Goal: Task Accomplishment & Management: Use online tool/utility

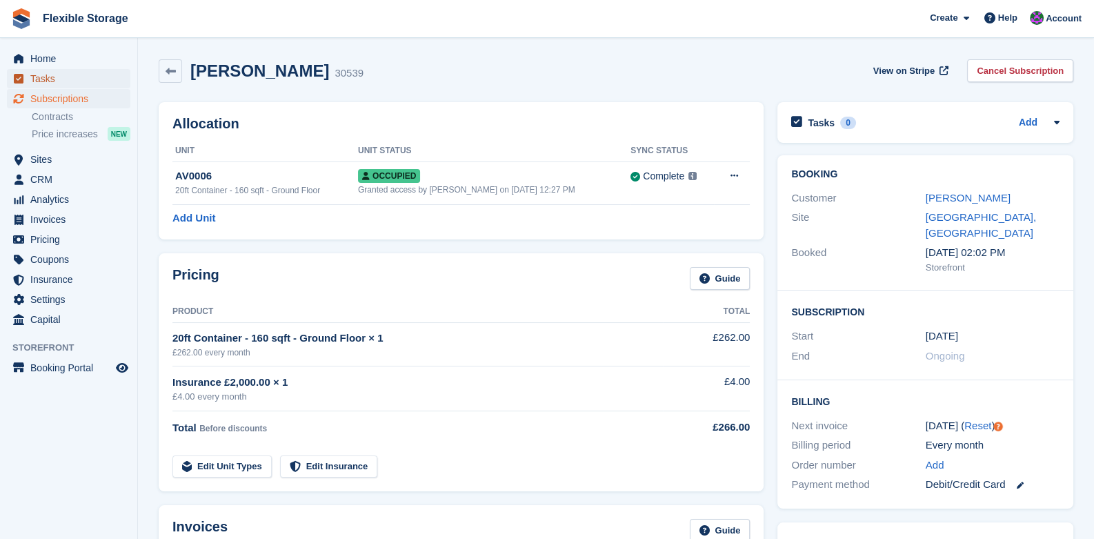
click at [48, 78] on span "Tasks" at bounding box center [71, 78] width 83 height 19
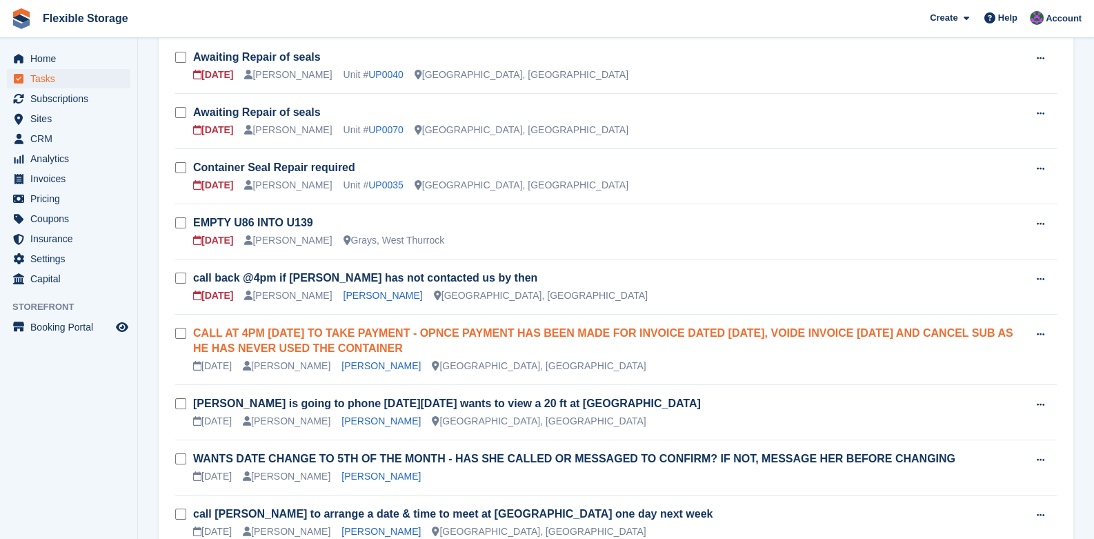
scroll to position [344, 0]
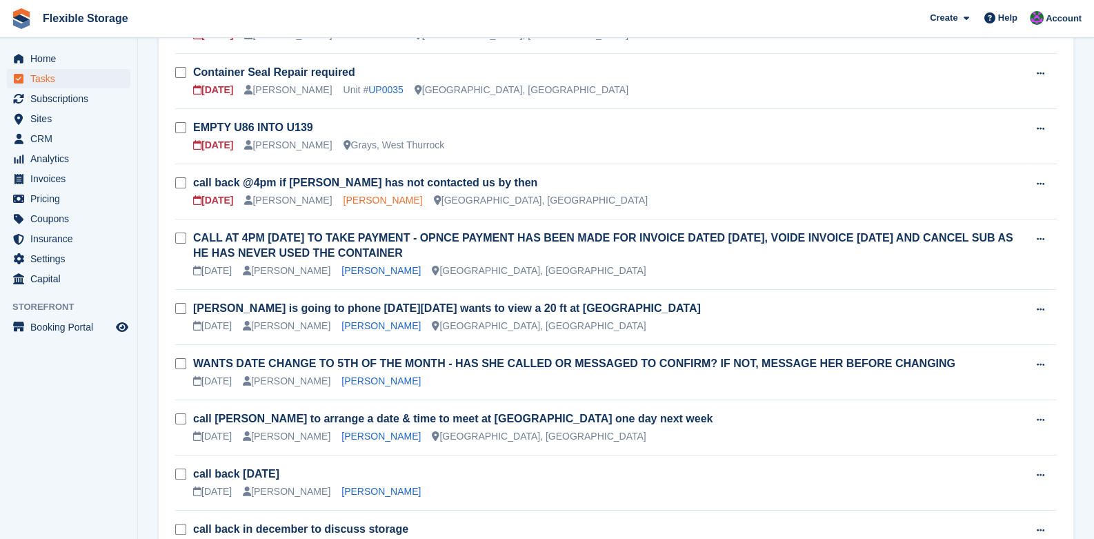
click at [353, 197] on link "Joe Campbell" at bounding box center [383, 200] width 79 height 11
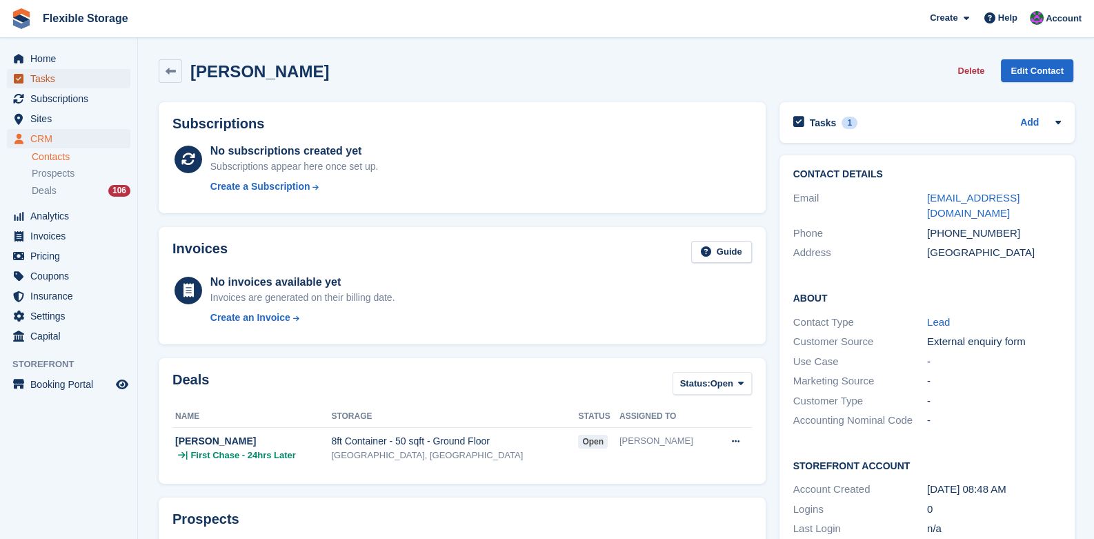
click at [34, 71] on span "Tasks" at bounding box center [71, 78] width 83 height 19
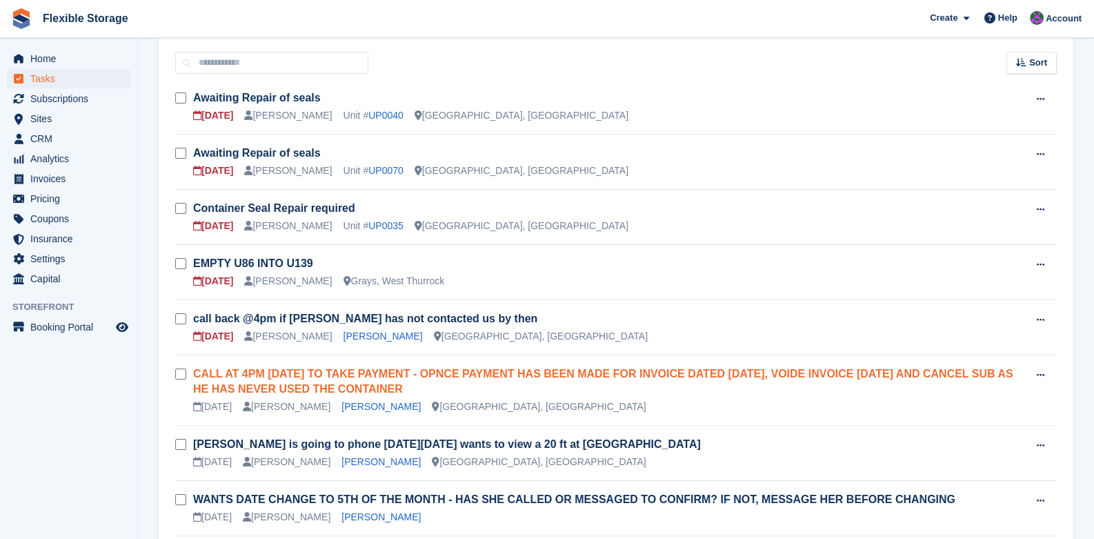
scroll to position [207, 0]
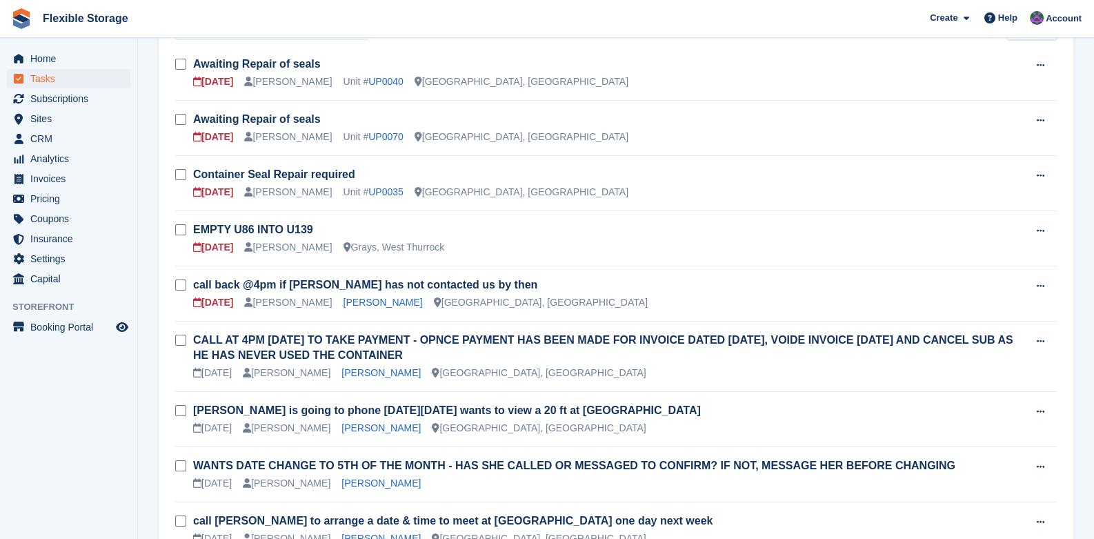
scroll to position [275, 0]
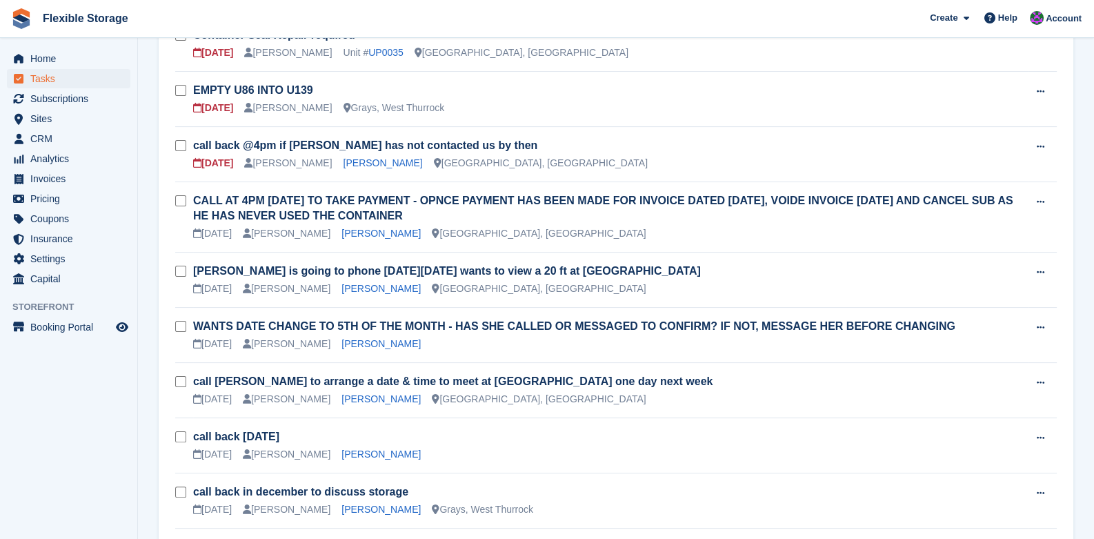
scroll to position [344, 0]
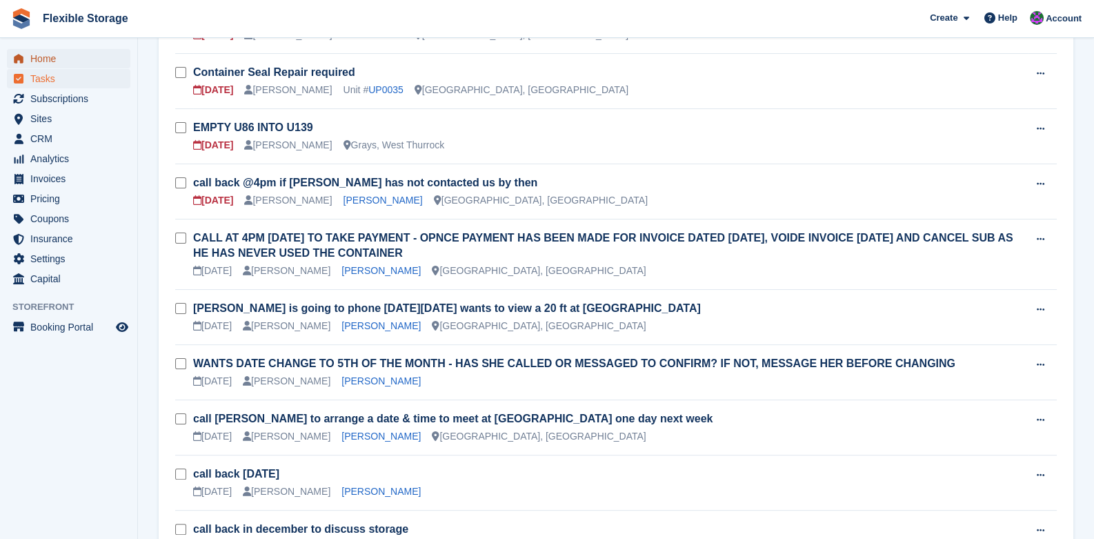
click at [60, 58] on span "Home" at bounding box center [71, 58] width 83 height 19
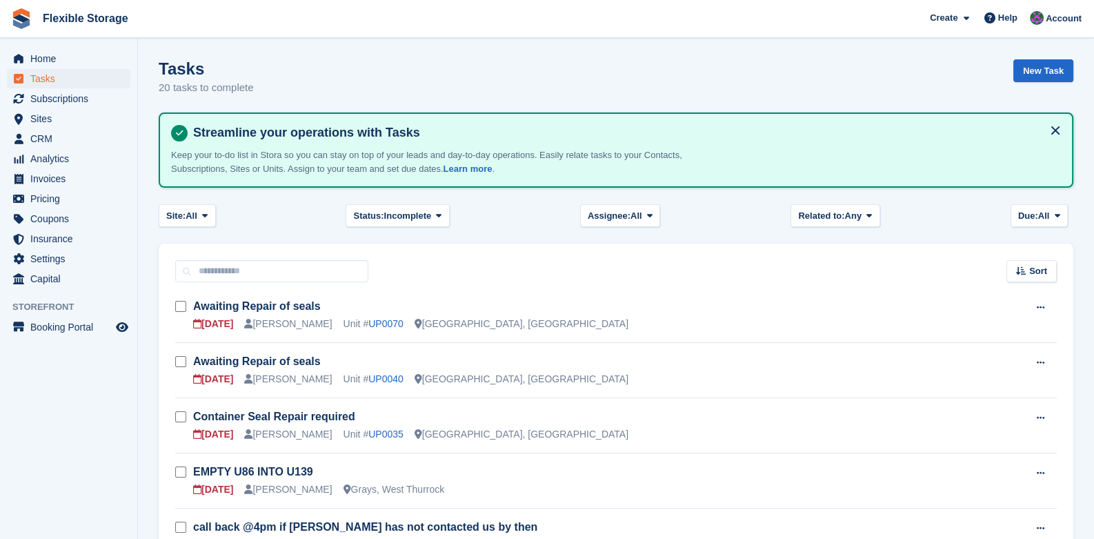
scroll to position [275, 0]
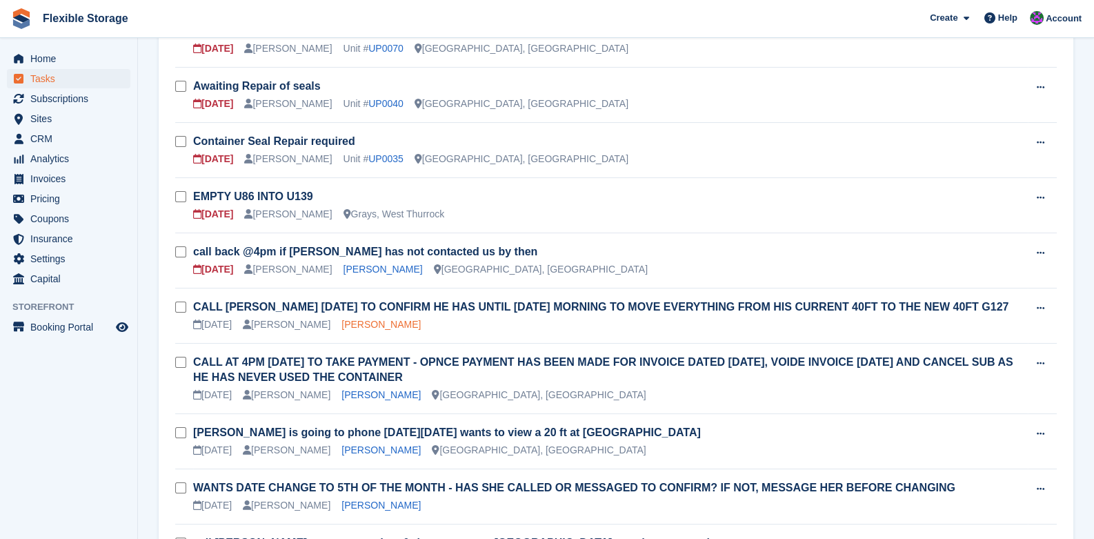
click at [374, 325] on link "Henry Ebikueluye" at bounding box center [380, 324] width 79 height 11
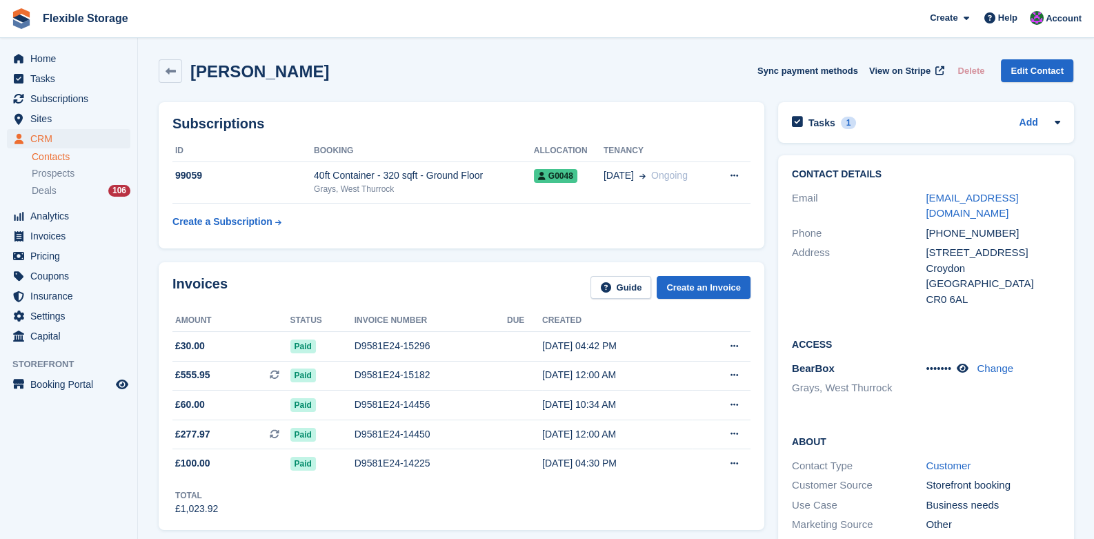
click at [662, 61] on div "Henry Ebikueluye Sync payment methods View on Stripe Delete Edit Contact" at bounding box center [616, 70] width 915 height 23
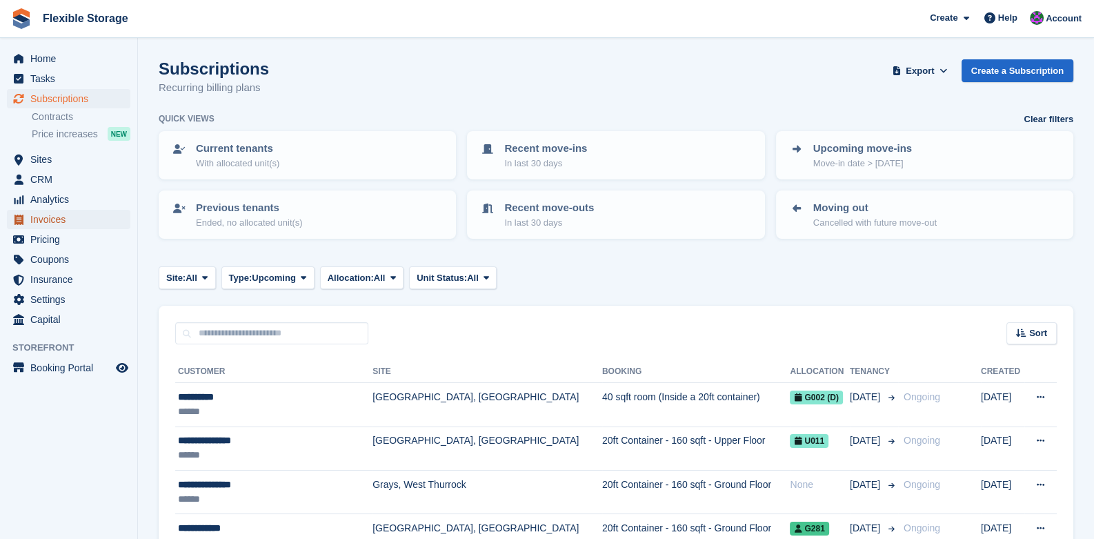
click at [41, 223] on span "Invoices" at bounding box center [71, 219] width 83 height 19
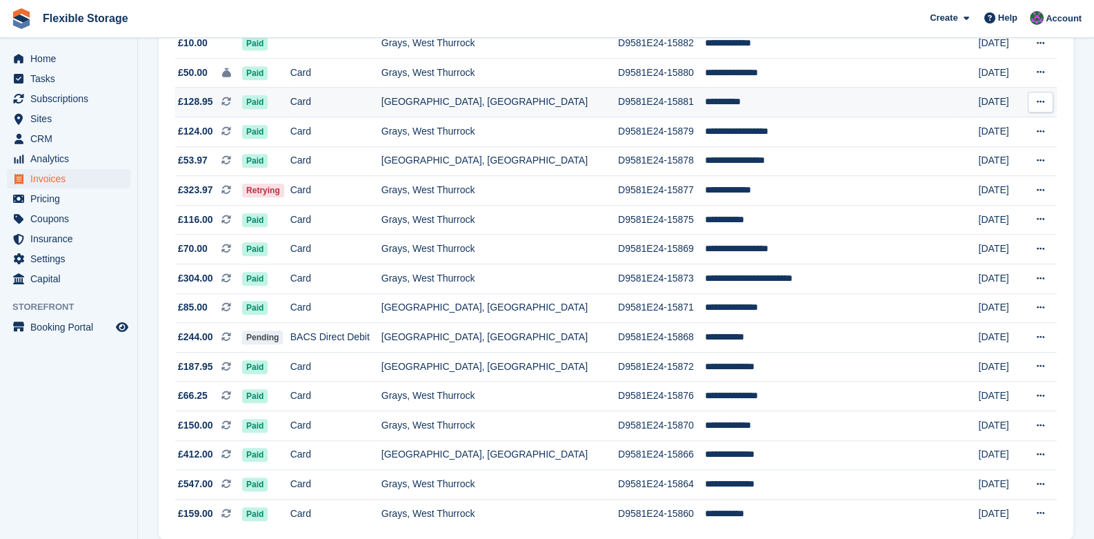
scroll to position [1241, 0]
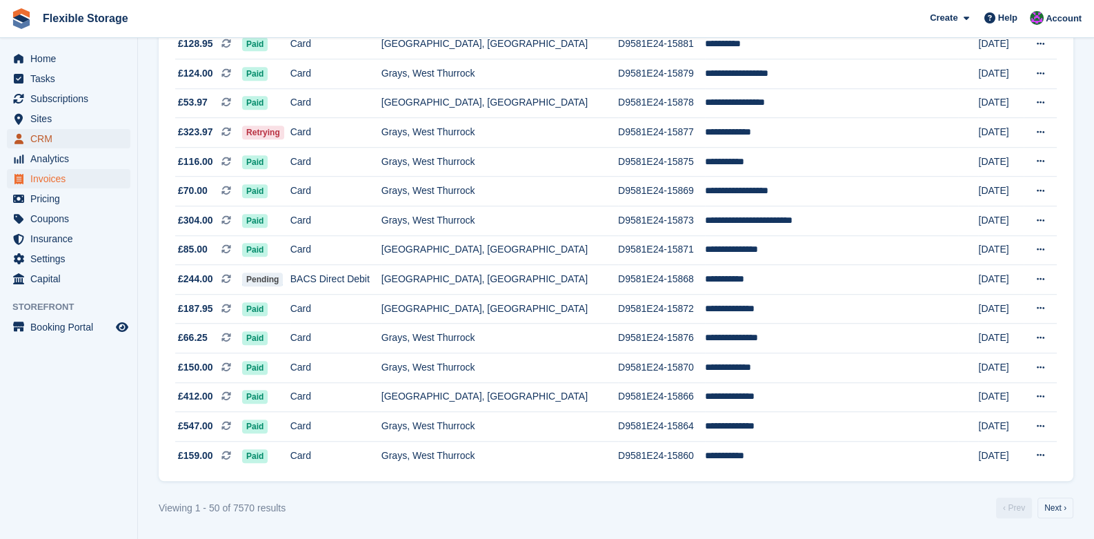
click at [44, 143] on span "CRM" at bounding box center [71, 138] width 83 height 19
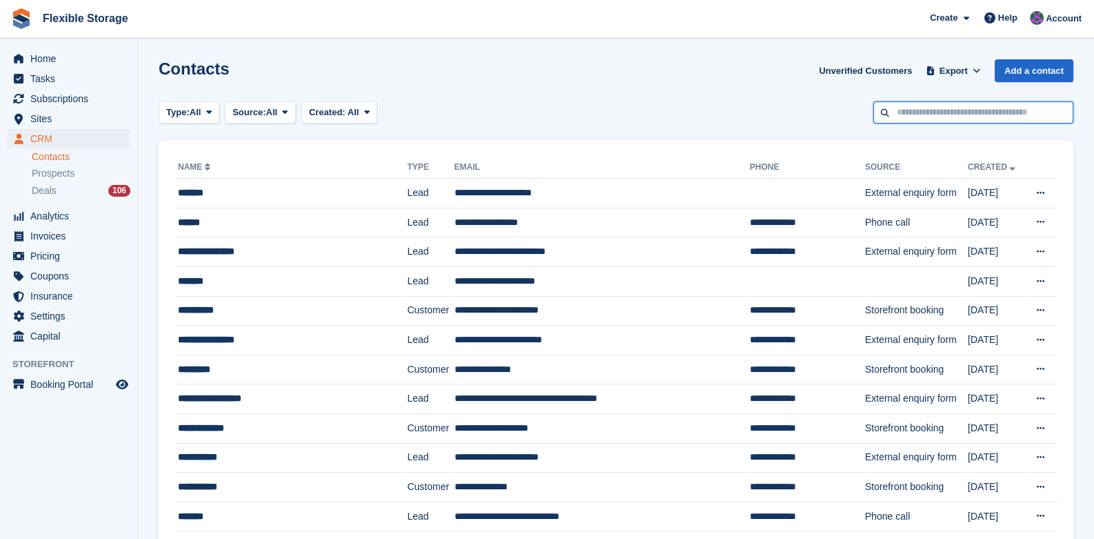
click at [987, 106] on input "text" at bounding box center [973, 112] width 200 height 23
type input "*******"
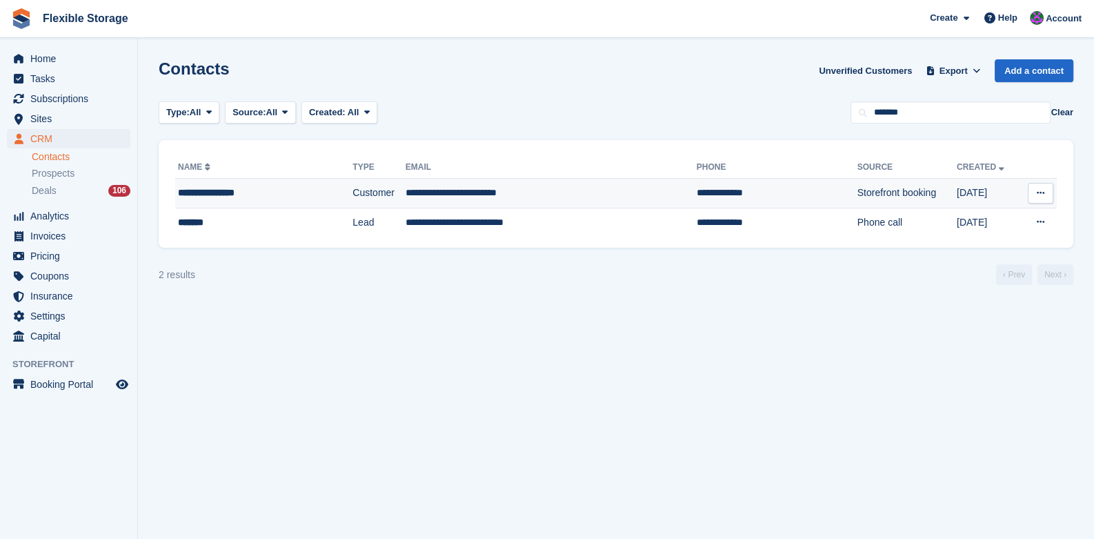
click at [455, 188] on td "**********" at bounding box center [551, 194] width 291 height 30
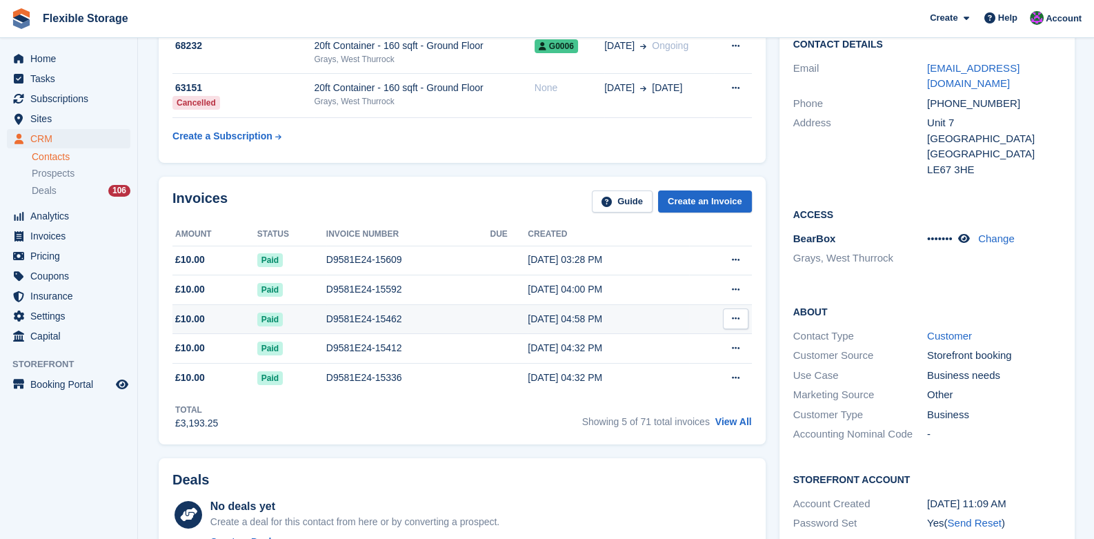
scroll to position [68, 0]
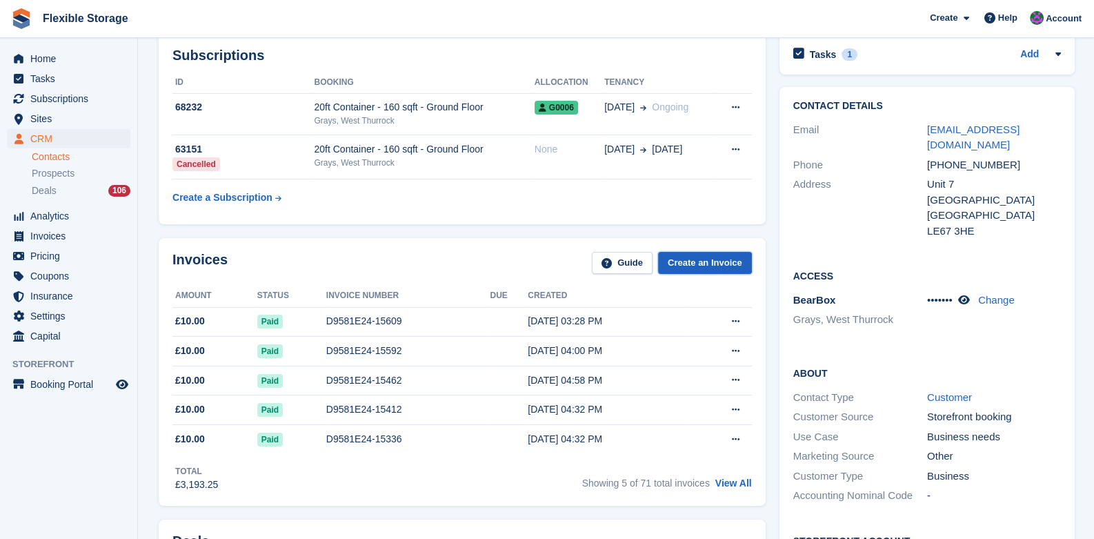
click at [676, 259] on link "Create an Invoice" at bounding box center [705, 263] width 94 height 23
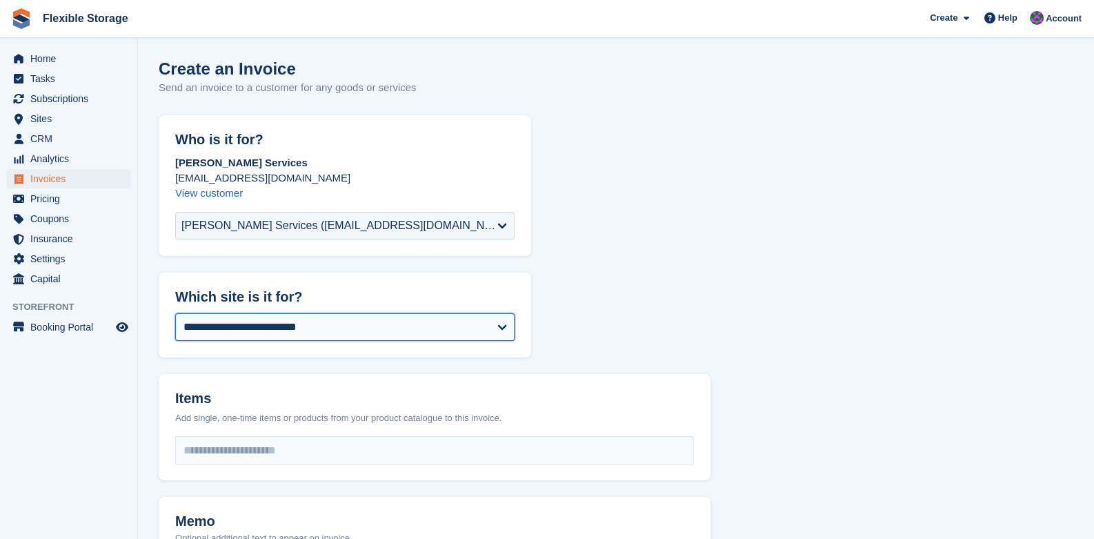
click at [259, 331] on select "**********" at bounding box center [344, 327] width 339 height 28
select select "***"
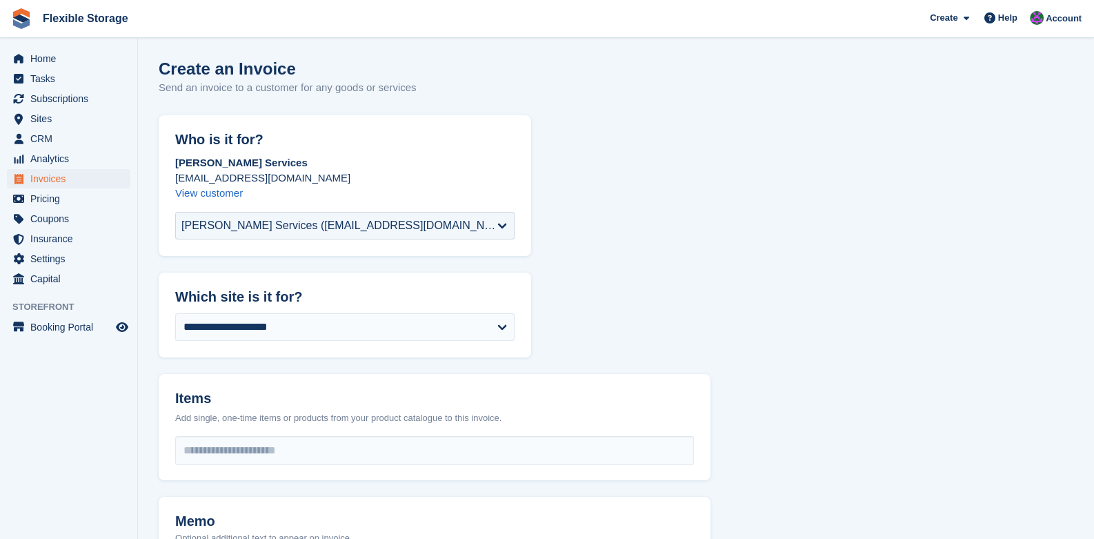
click at [248, 435] on div "**********" at bounding box center [434, 444] width 519 height 39
click at [246, 447] on input "select-one" at bounding box center [434, 451] width 517 height 28
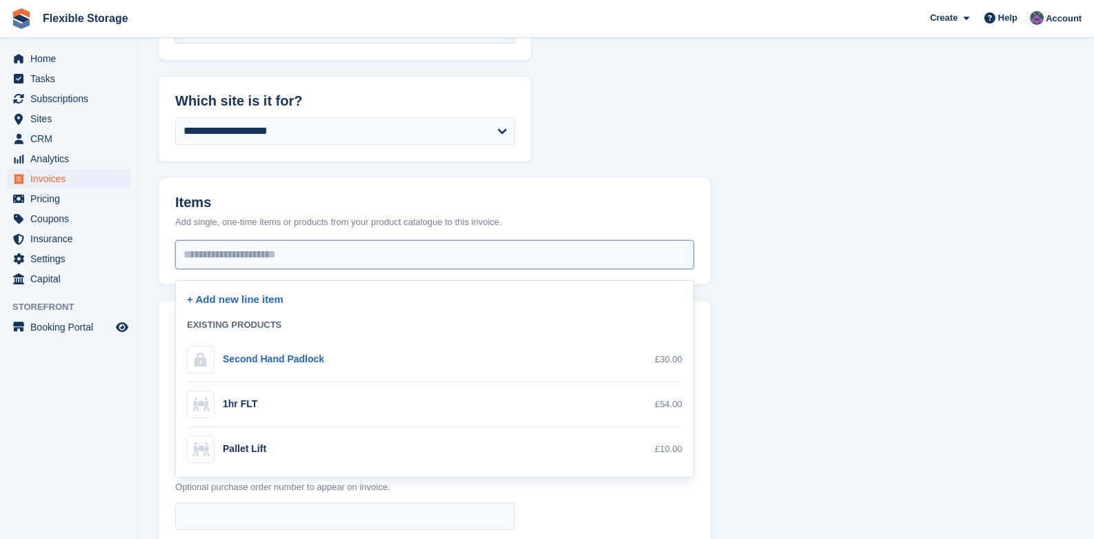
scroll to position [207, 0]
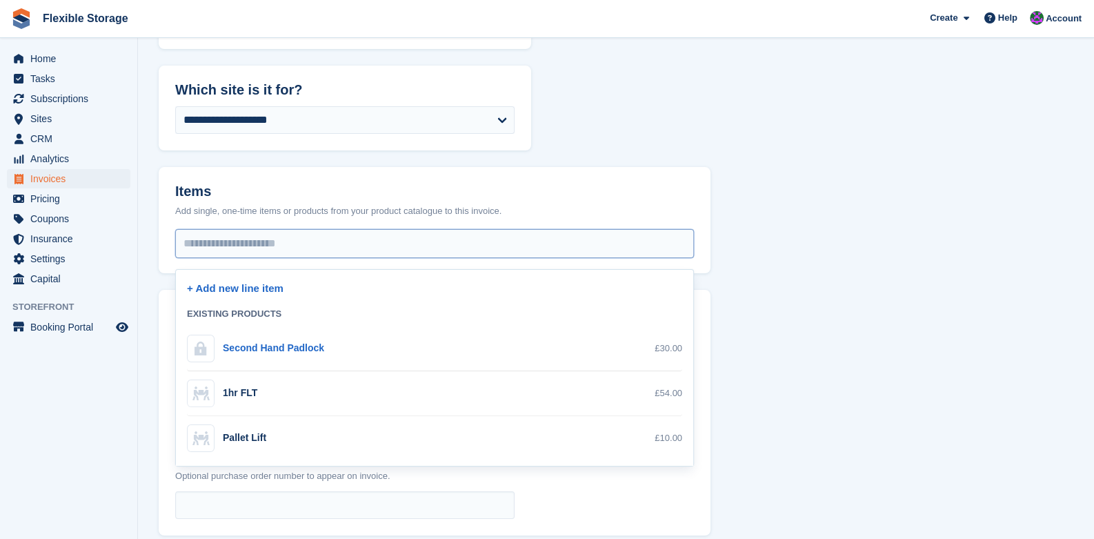
click at [272, 248] on input "select-one" at bounding box center [434, 244] width 517 height 28
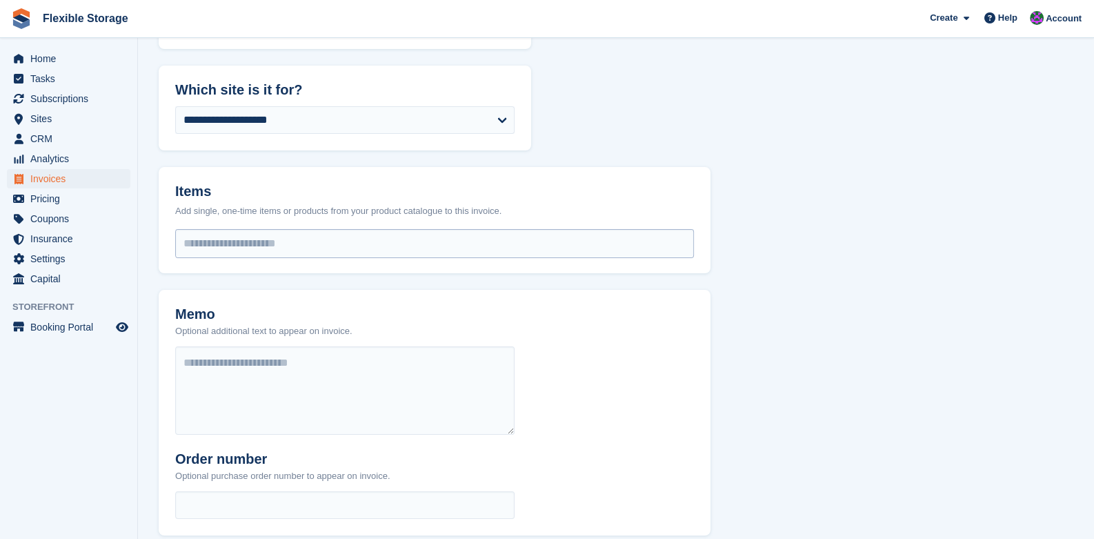
click at [244, 250] on input "select-one" at bounding box center [434, 244] width 517 height 28
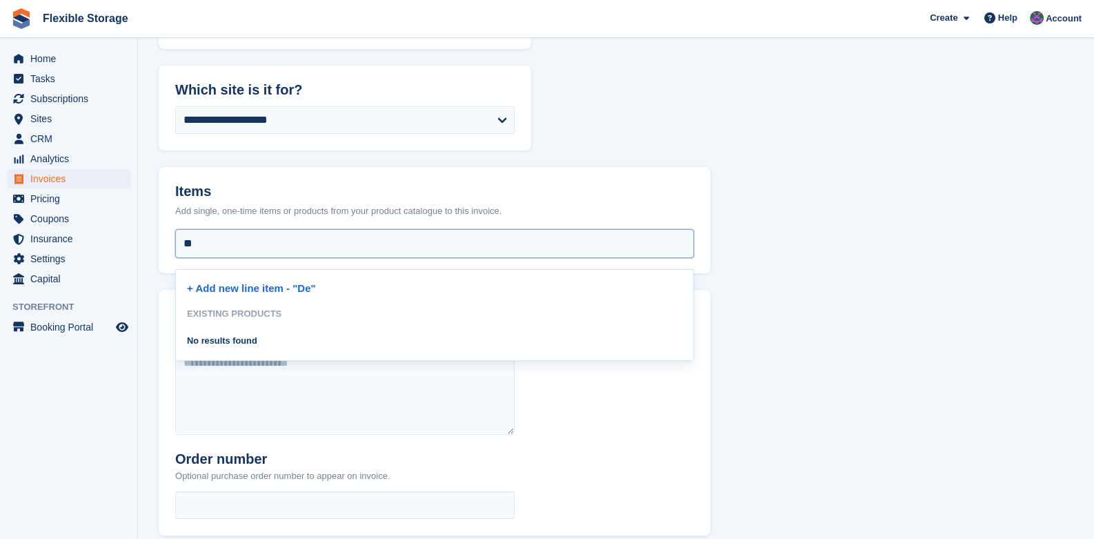
type input "*"
click at [299, 299] on div "+ Add new line item - "Delivery Of 1 Parcel (01/10/25)"" at bounding box center [434, 286] width 495 height 32
click at [310, 290] on link "+ Add new line item - "Delivery Of 1 Parcel (01/10/25)"" at bounding box center [315, 288] width 257 height 12
type input "**********"
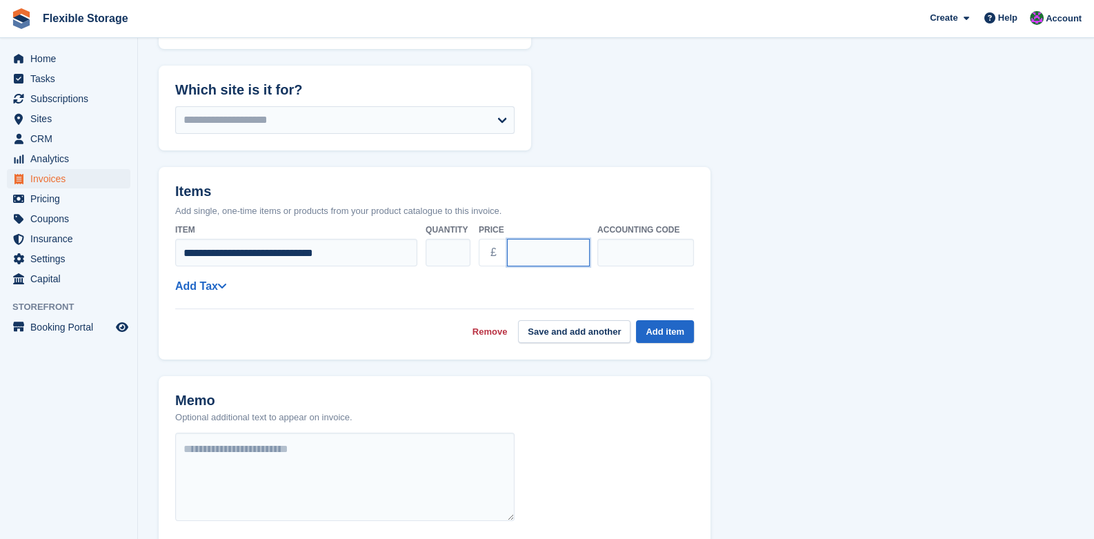
drag, startPoint x: 533, startPoint y: 253, endPoint x: 477, endPoint y: 248, distance: 56.1
click at [482, 248] on div "£ ****" at bounding box center [534, 253] width 110 height 28
type input "*****"
click at [649, 333] on button "Add item" at bounding box center [665, 331] width 58 height 23
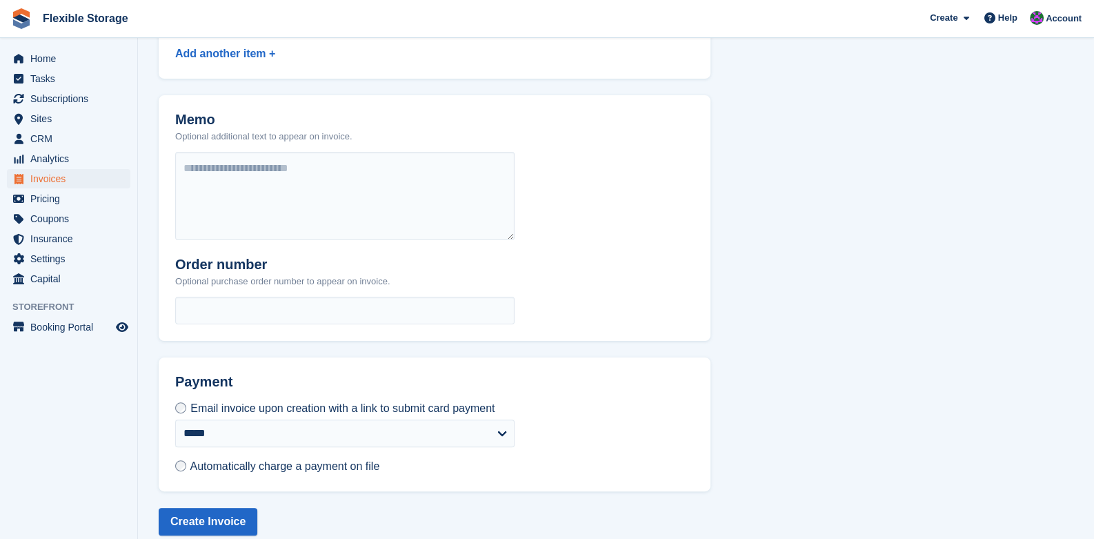
scroll to position [469, 0]
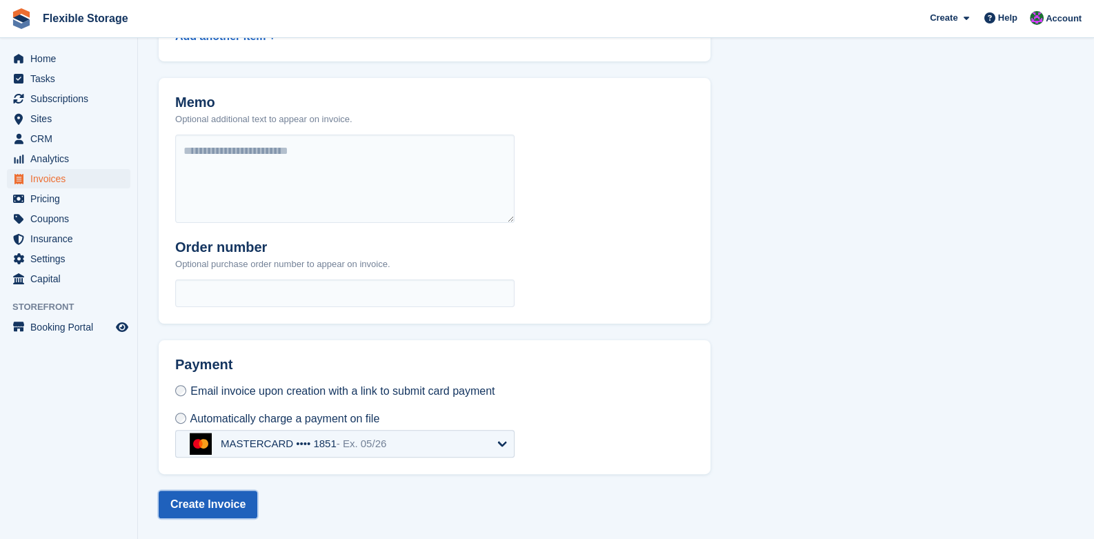
click at [216, 506] on button "Create Invoice" at bounding box center [208, 505] width 99 height 28
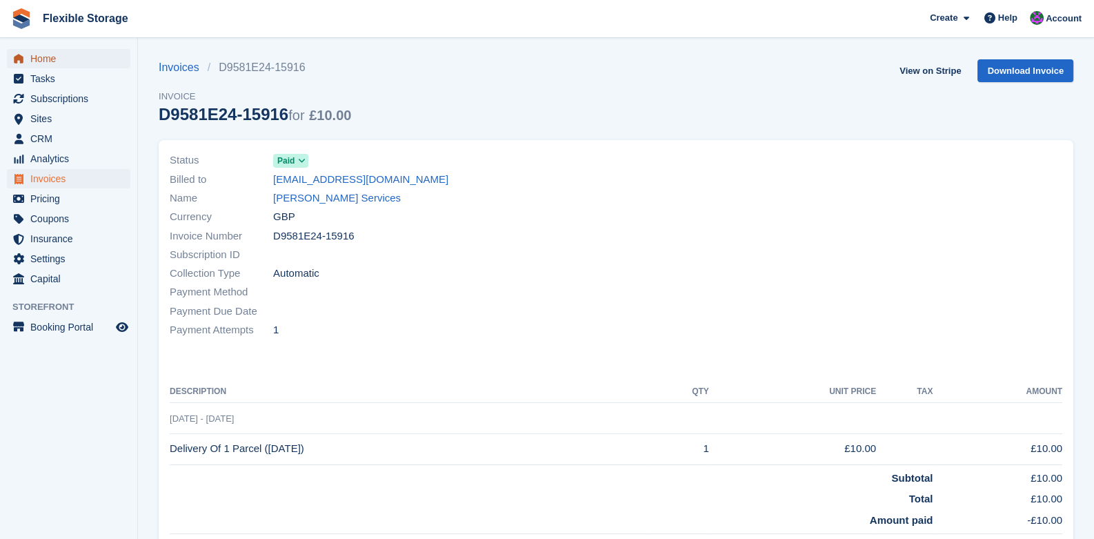
click at [41, 62] on span "Home" at bounding box center [71, 58] width 83 height 19
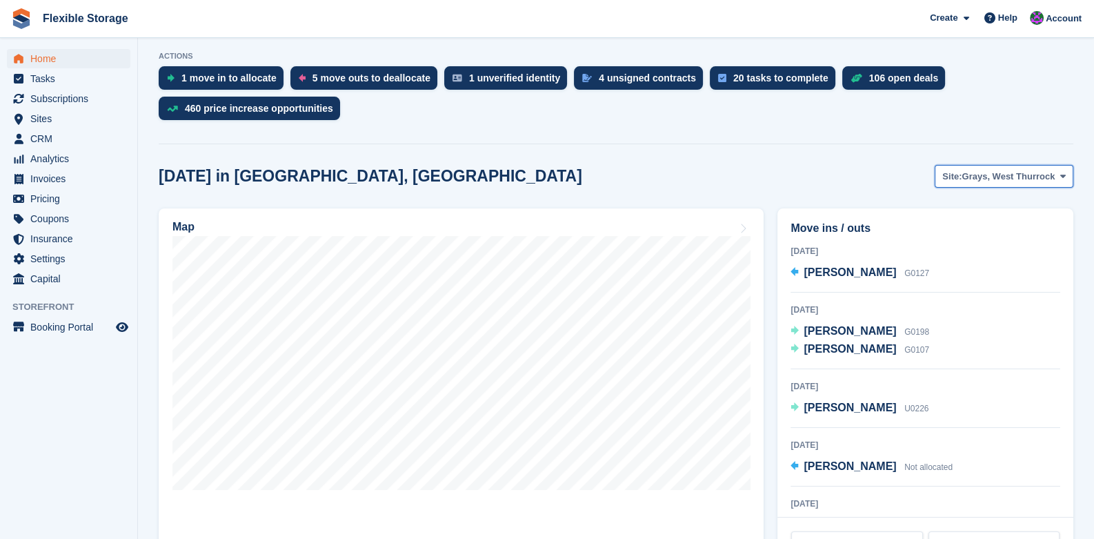
click at [983, 165] on button "Site: Grays, West Thurrock" at bounding box center [1004, 176] width 139 height 23
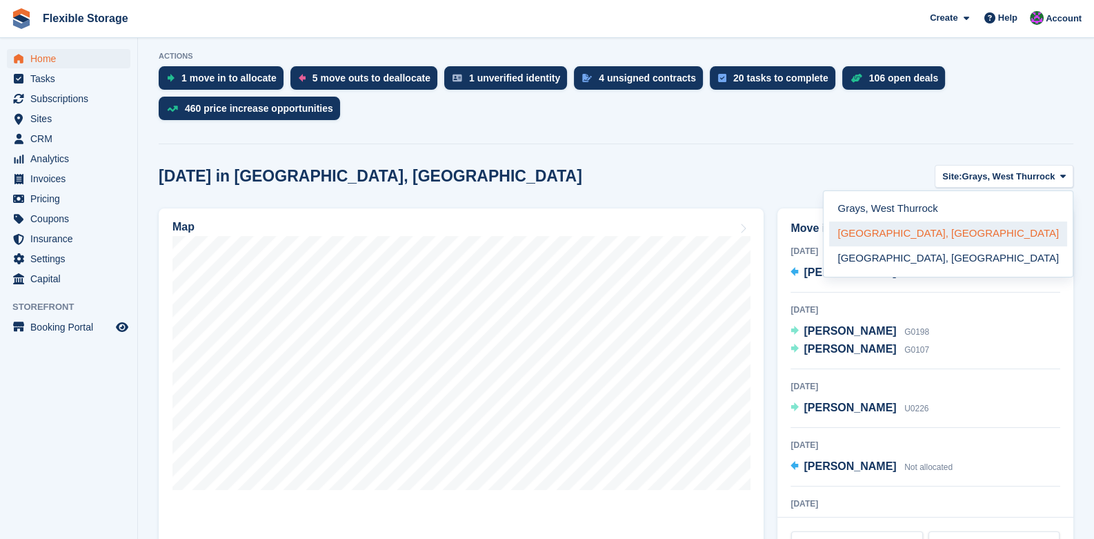
click at [978, 237] on link "Chelmsford, Essex" at bounding box center [948, 233] width 238 height 25
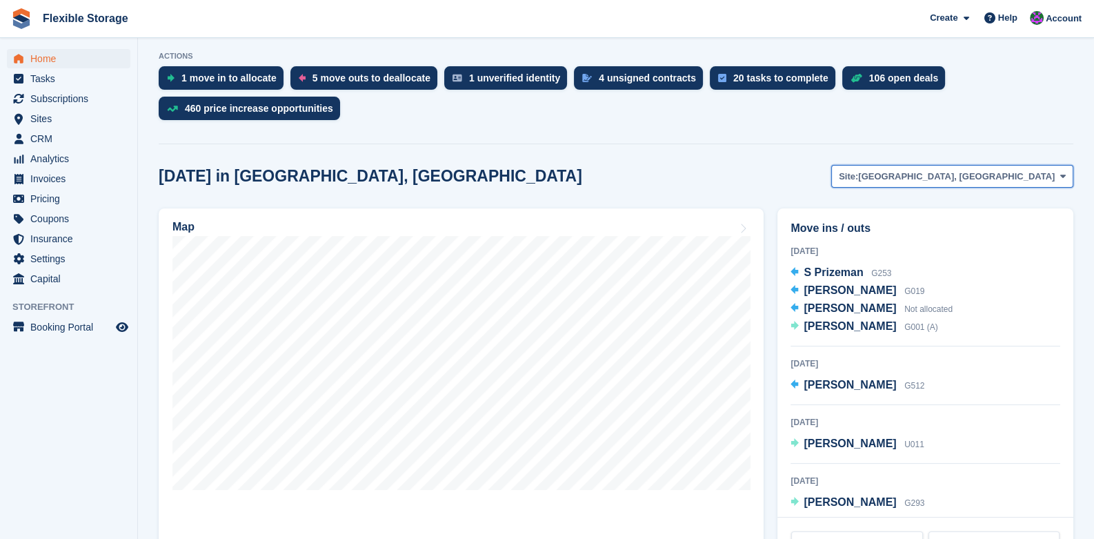
click at [983, 166] on button "Site: Chelmsford, Essex" at bounding box center [952, 176] width 242 height 23
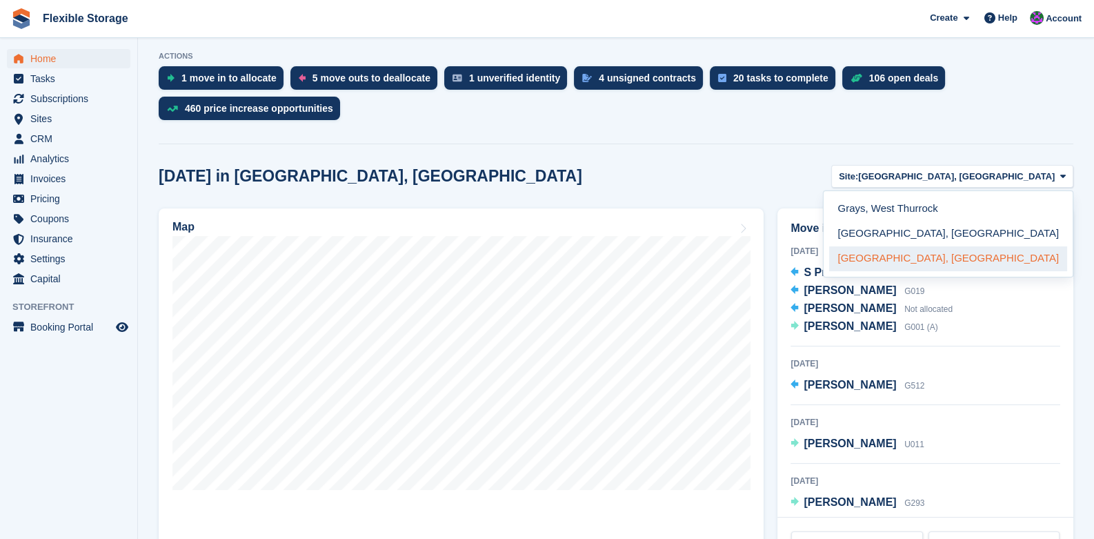
click at [978, 257] on link "[GEOGRAPHIC_DATA], [GEOGRAPHIC_DATA]" at bounding box center [948, 258] width 238 height 25
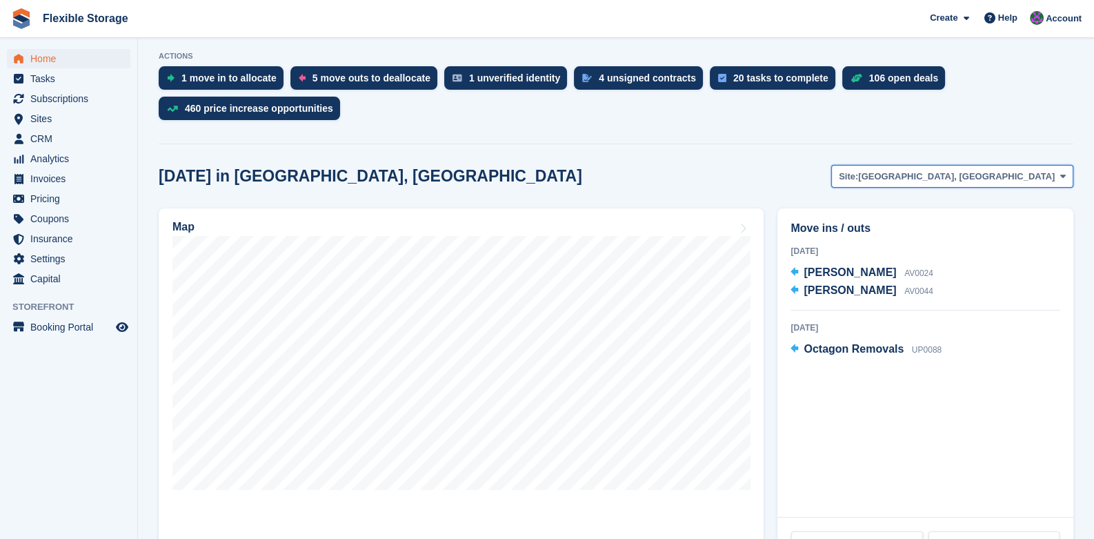
click at [858, 177] on span "Site:" at bounding box center [848, 177] width 19 height 14
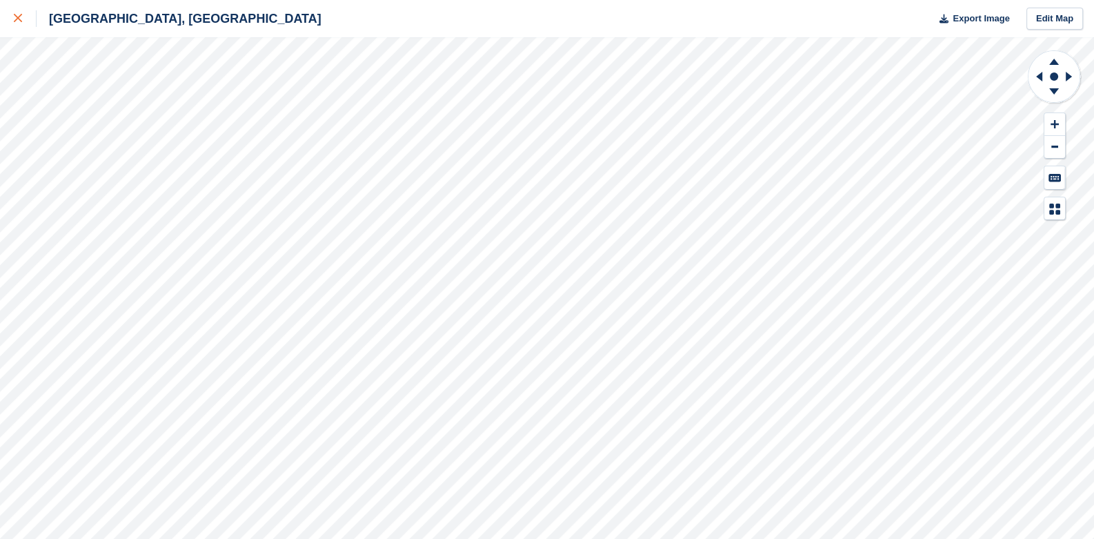
click at [96, 92] on div "[GEOGRAPHIC_DATA], [GEOGRAPHIC_DATA] Export Image Edit Map" at bounding box center [547, 269] width 1094 height 539
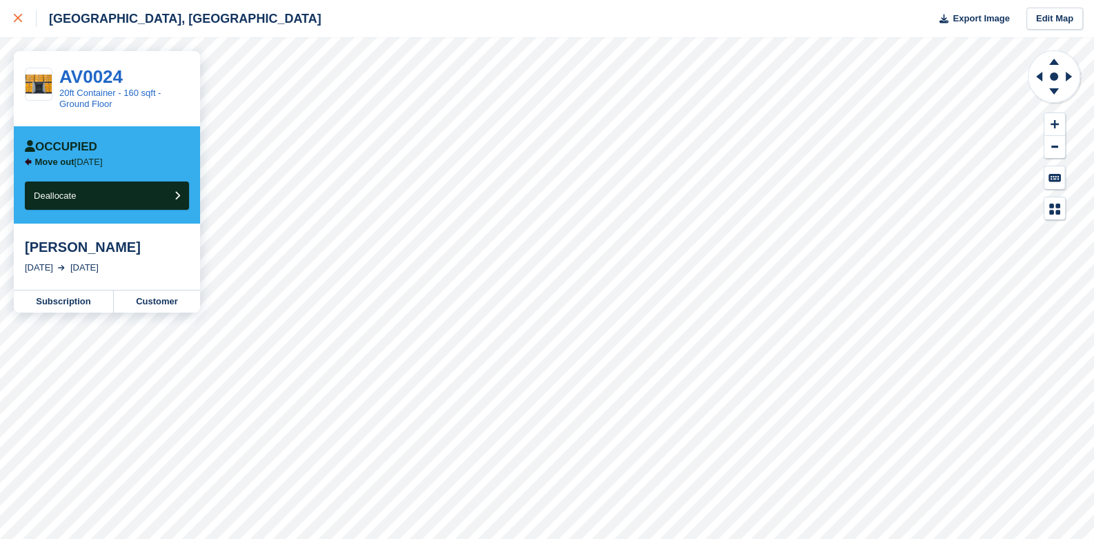
click at [21, 17] on icon at bounding box center [18, 18] width 8 height 8
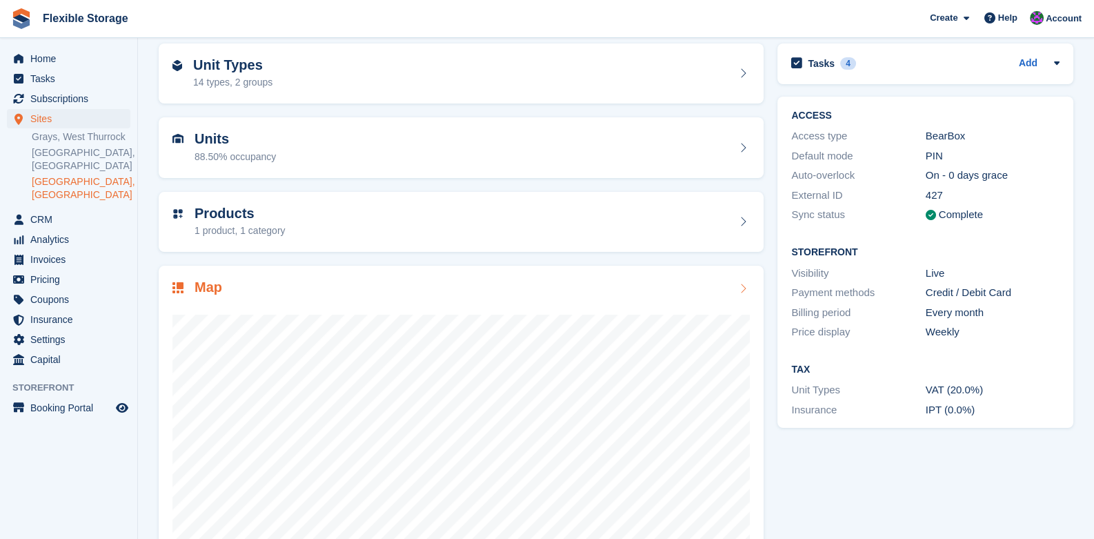
scroll to position [123, 0]
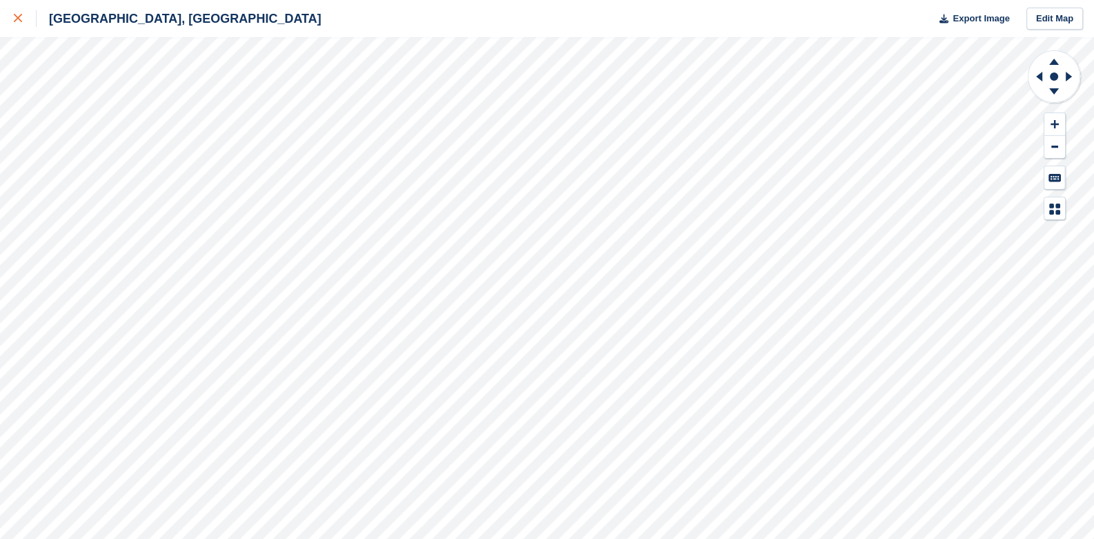
click at [16, 17] on icon at bounding box center [18, 18] width 8 height 8
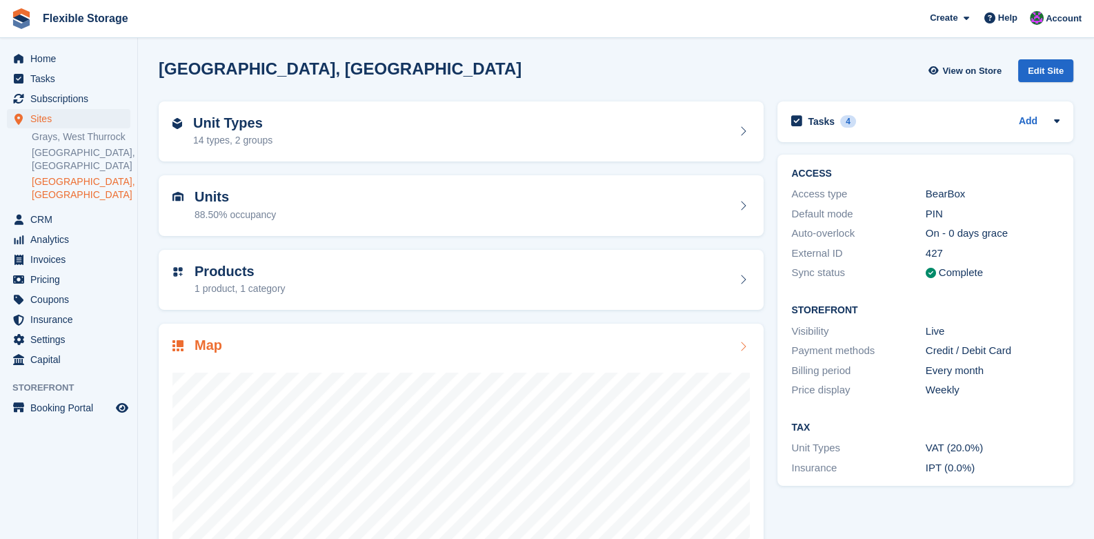
scroll to position [123, 0]
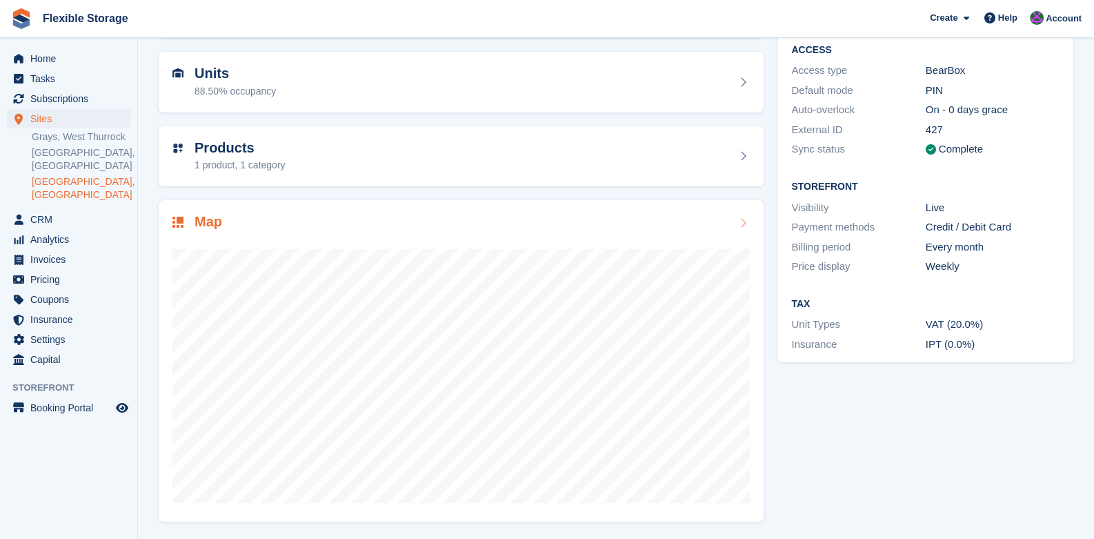
click at [741, 228] on icon at bounding box center [743, 222] width 14 height 11
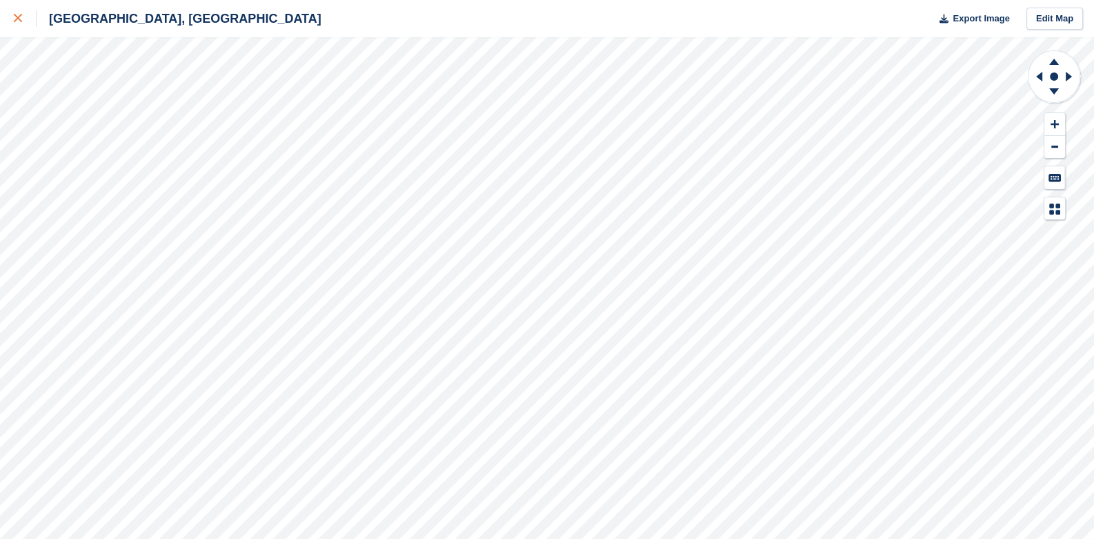
click at [20, 23] on div at bounding box center [25, 18] width 23 height 17
